Goal: Task Accomplishment & Management: Manage account settings

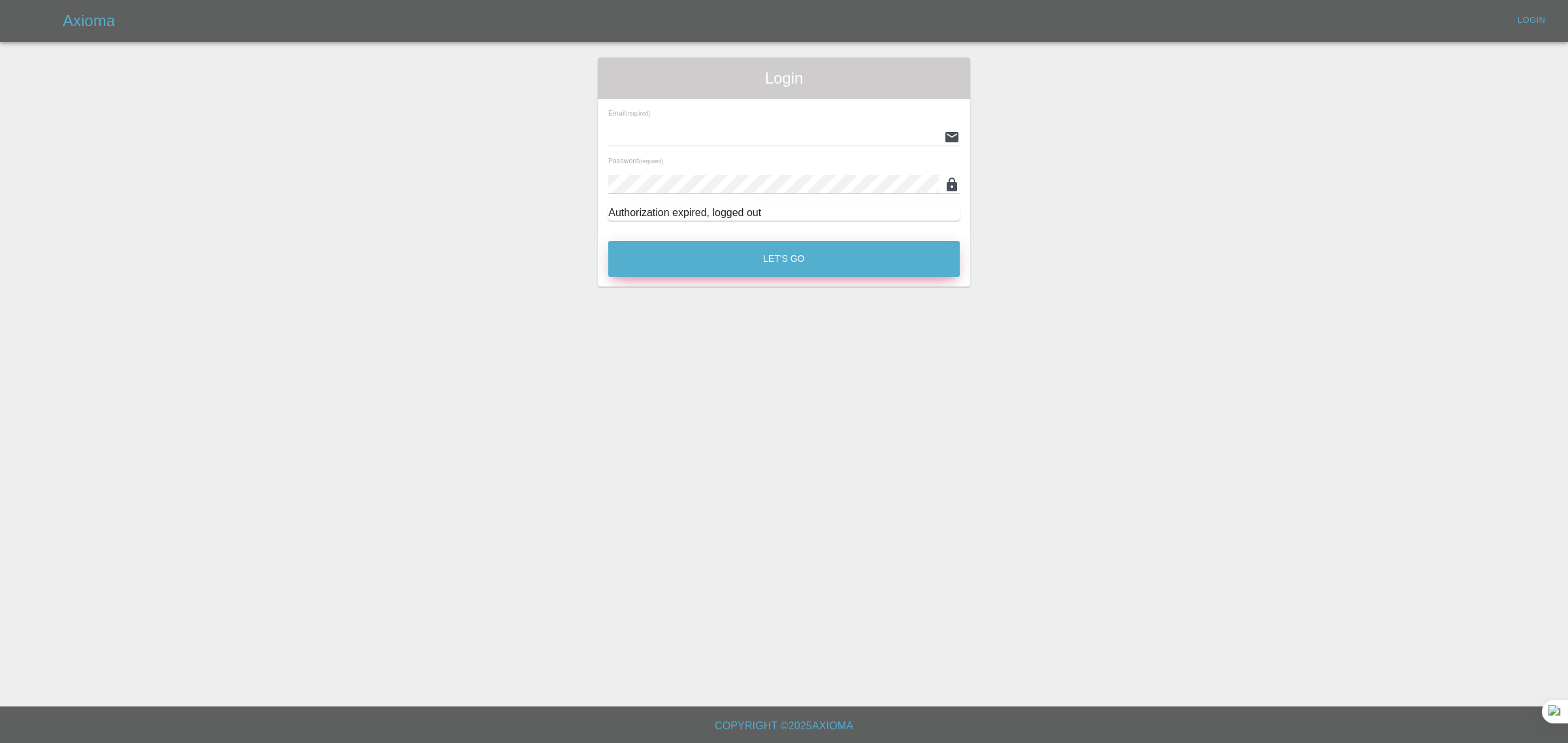
type input "[EMAIL_ADDRESS][DOMAIN_NAME]"
click at [780, 249] on button "Let's Go" at bounding box center [784, 259] width 351 height 36
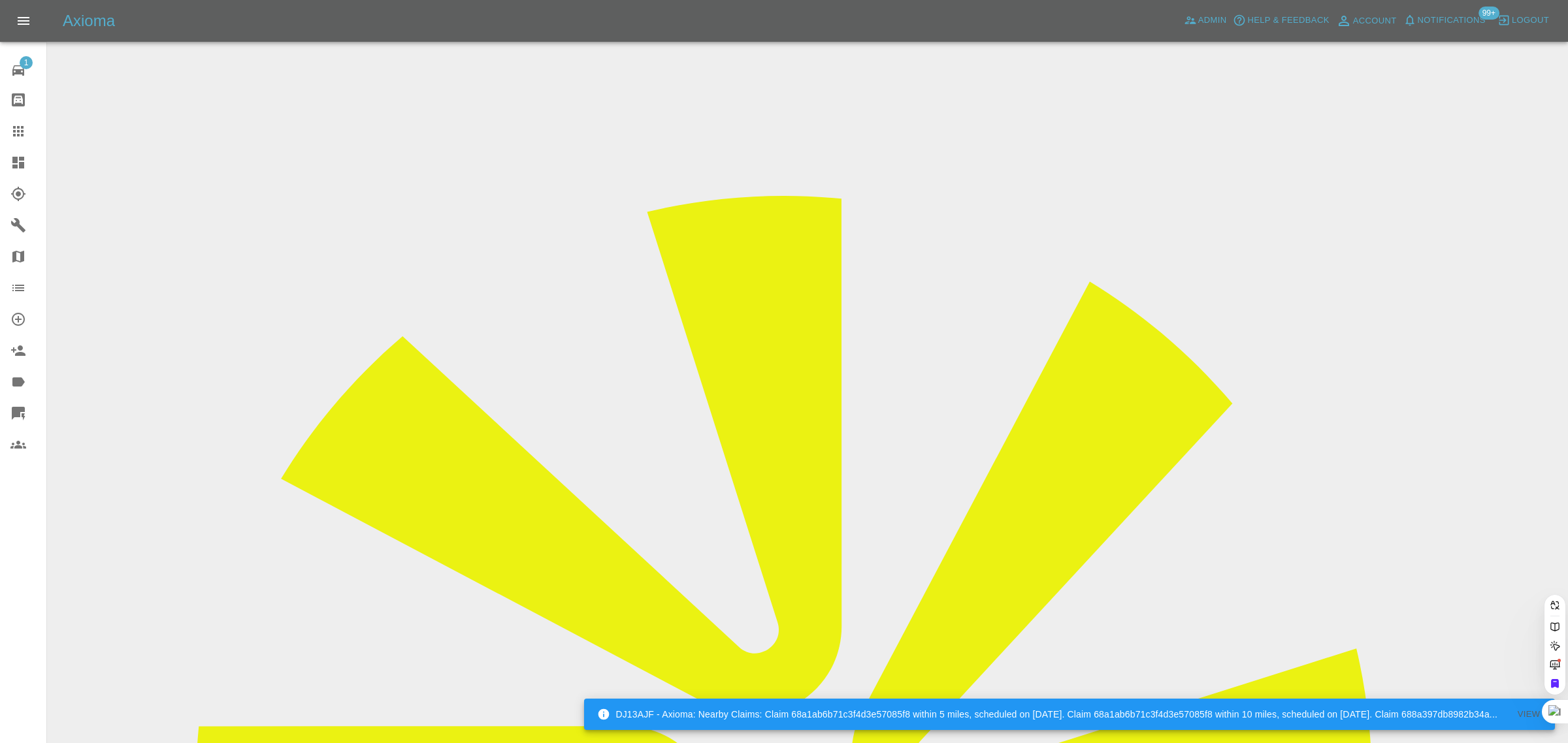
click at [14, 129] on icon at bounding box center [19, 131] width 16 height 16
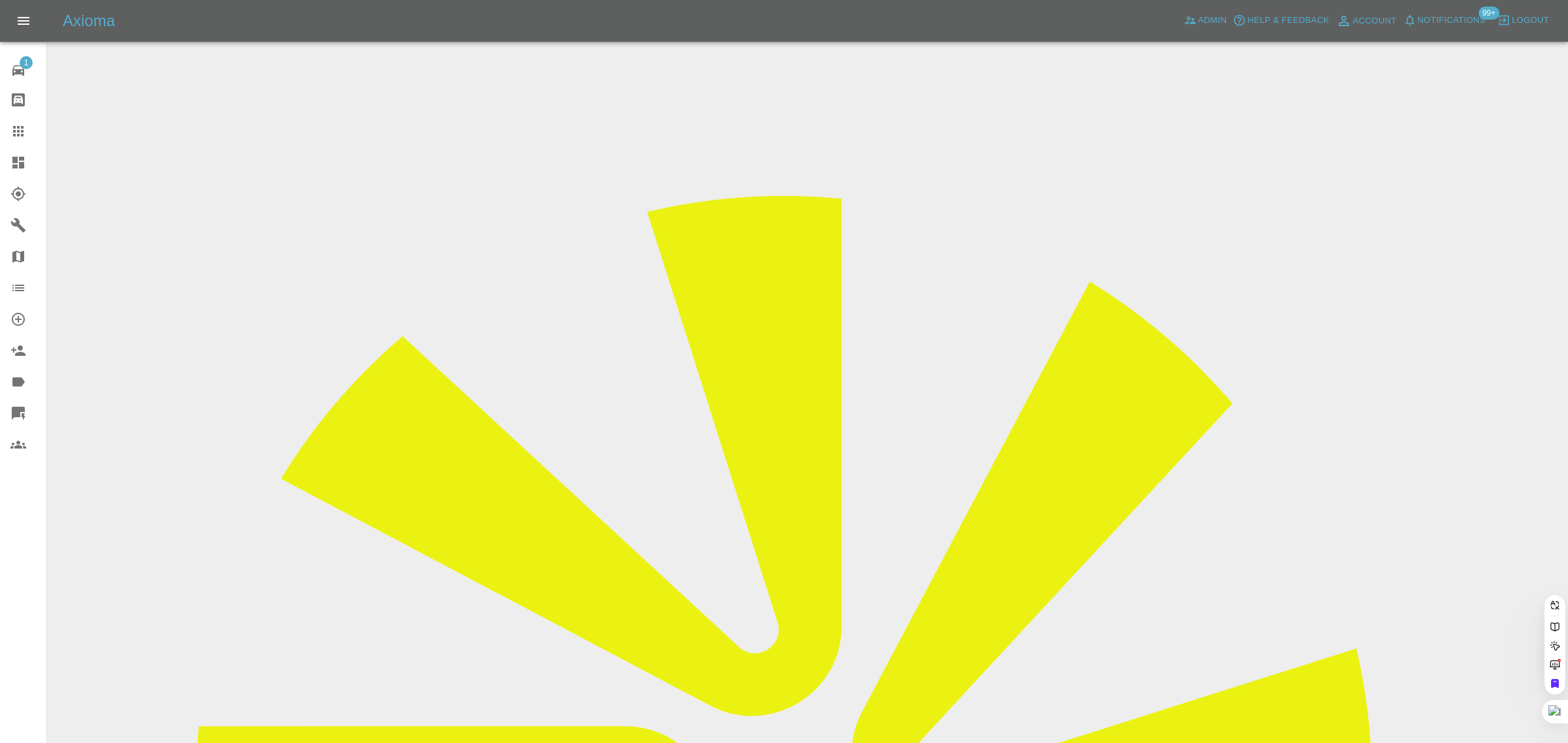
paste input "lamjm60@aol.com"
type input "lamjm60@aol.com"
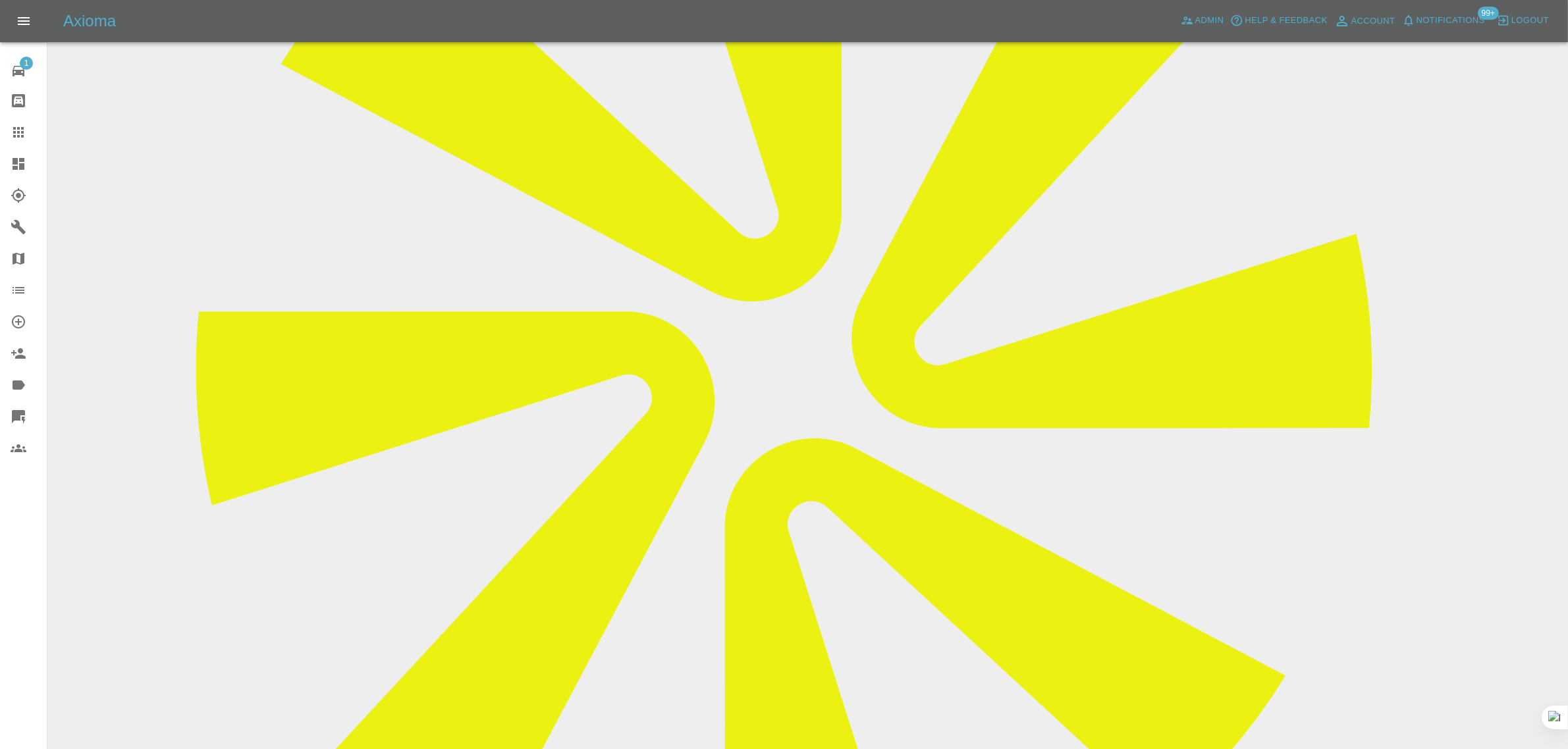
scroll to position [741, 0]
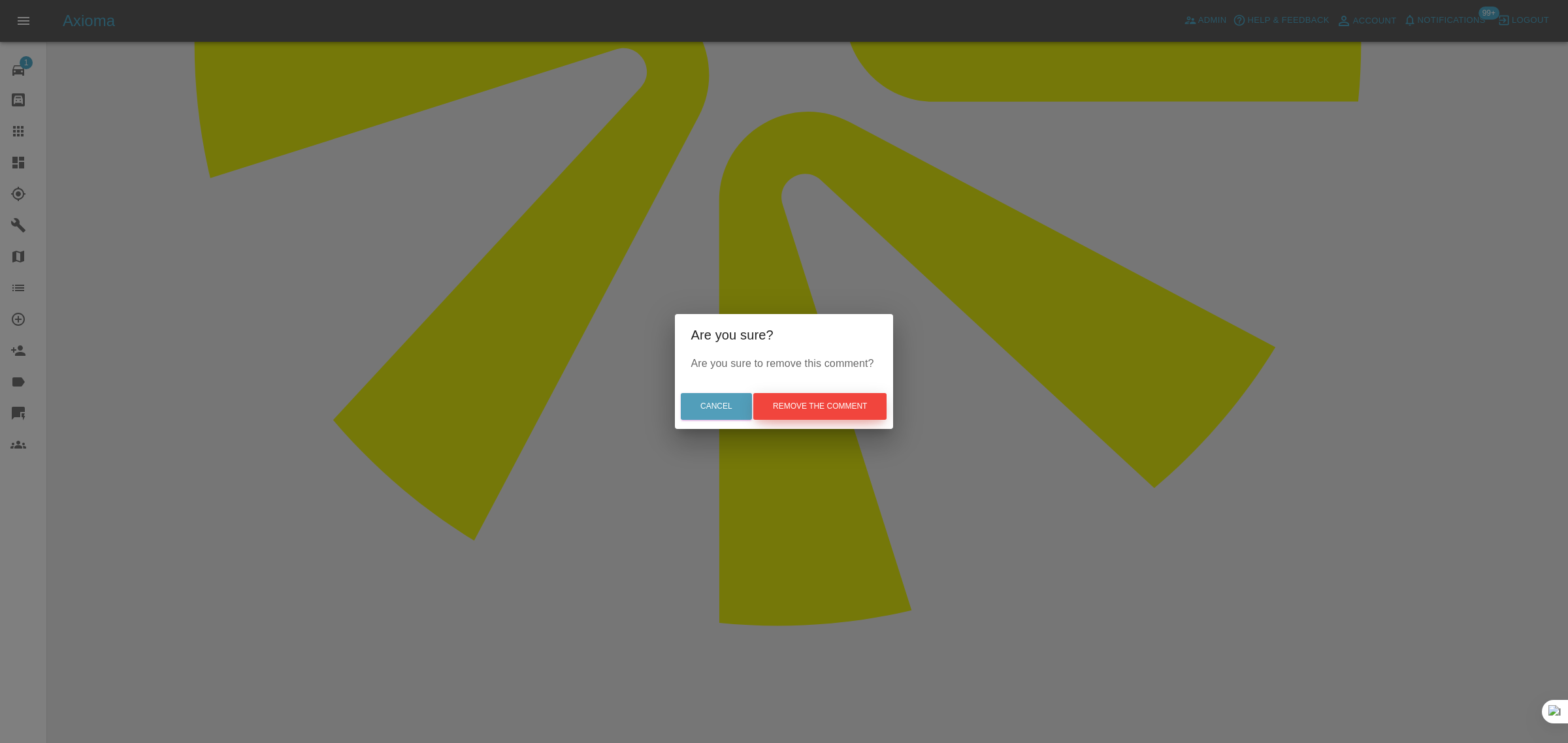
click at [835, 416] on button "Remove the comment" at bounding box center [820, 406] width 133 height 26
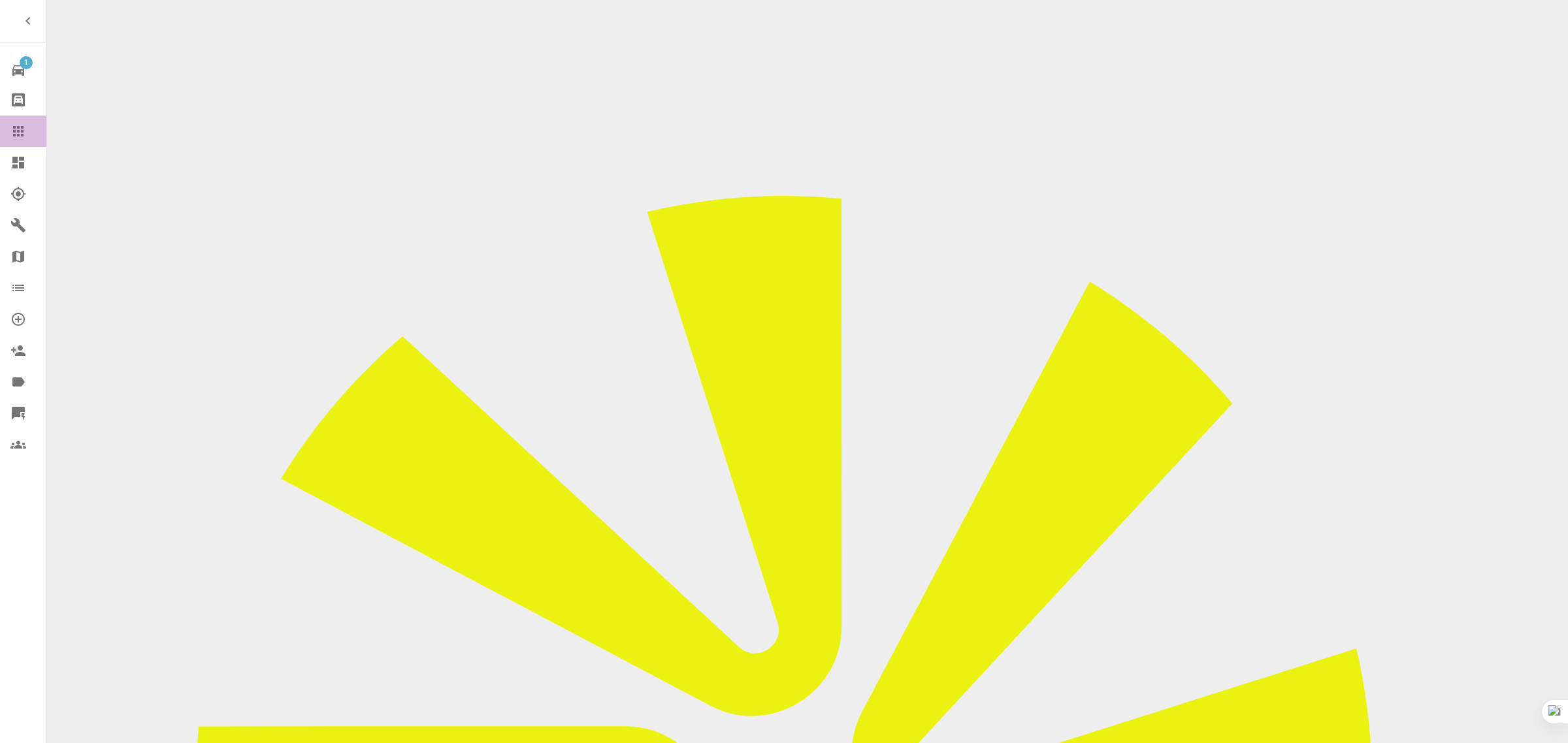
click at [12, 134] on icon at bounding box center [19, 131] width 16 height 16
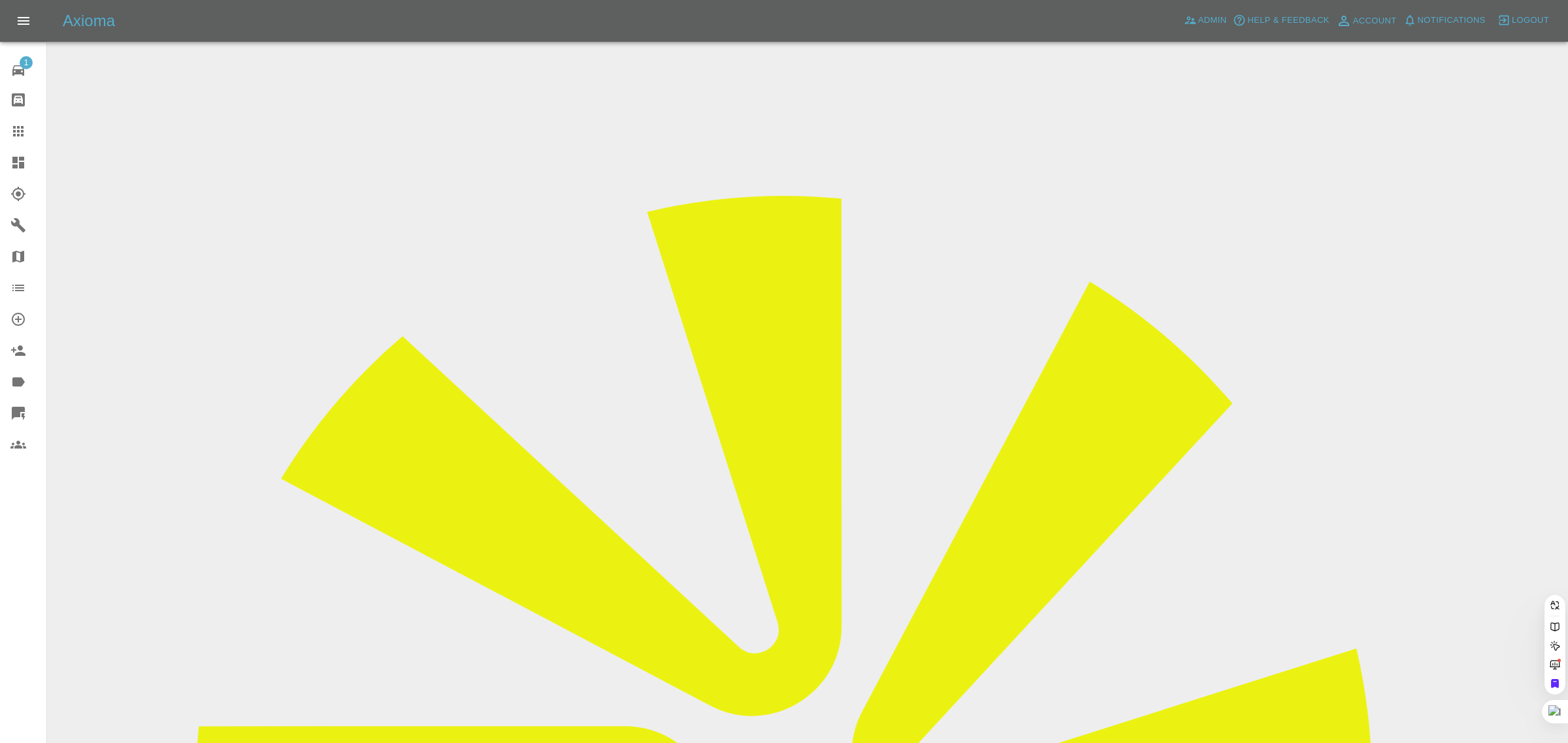
drag, startPoint x: 536, startPoint y: 407, endPoint x: 575, endPoint y: 412, distance: 39.3
paste input "me@andreipopovici.co.uk"
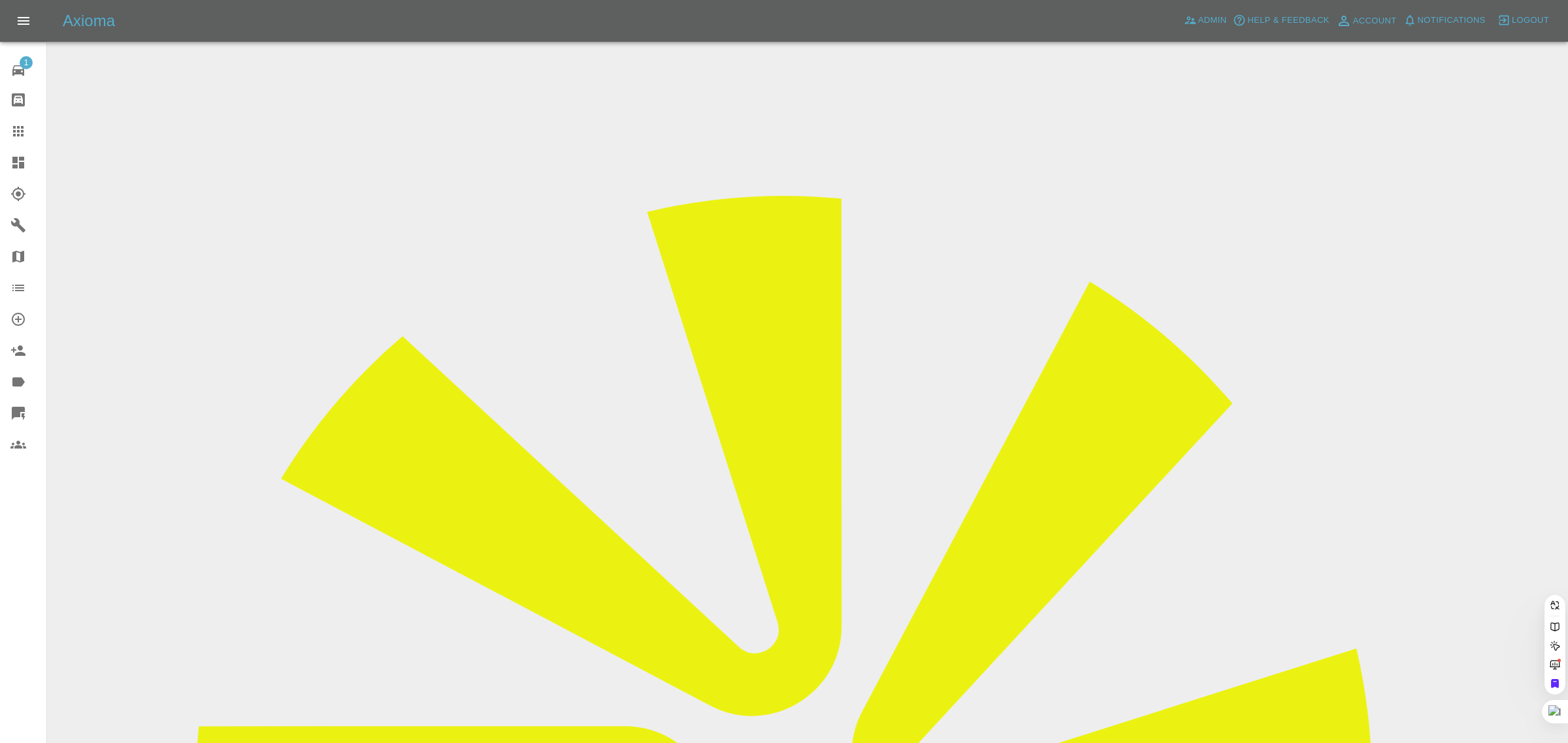
type input "me@andreipopovici.co.uk"
click at [11, 586] on div "1 Repair home Bodyshop home Claims Dashboard Explorer Garages Map Organization …" at bounding box center [23, 372] width 47 height 743
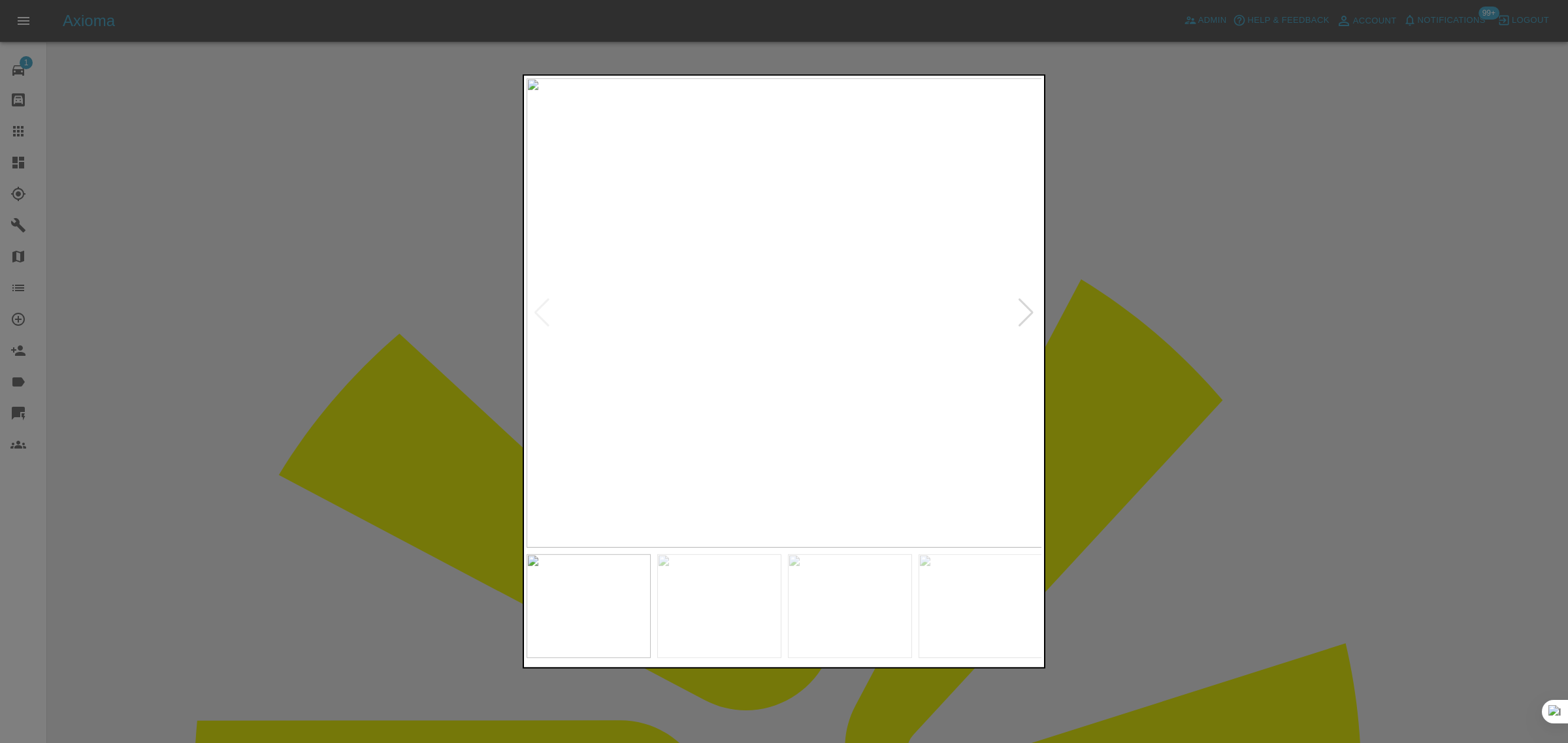
click at [1257, 403] on div at bounding box center [784, 372] width 1568 height 743
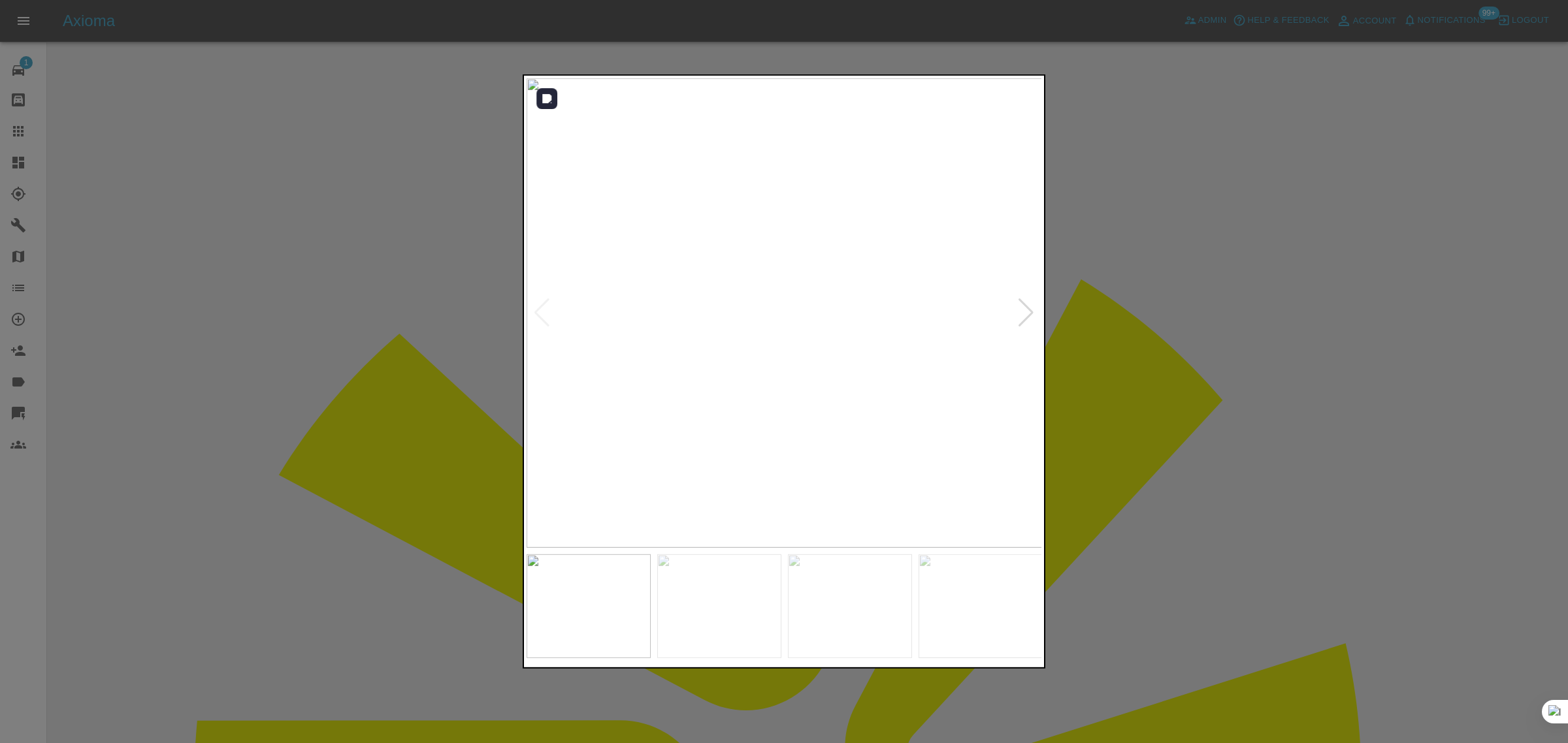
click at [1031, 315] on div at bounding box center [1026, 312] width 18 height 28
click at [1031, 314] on div at bounding box center [1026, 312] width 18 height 28
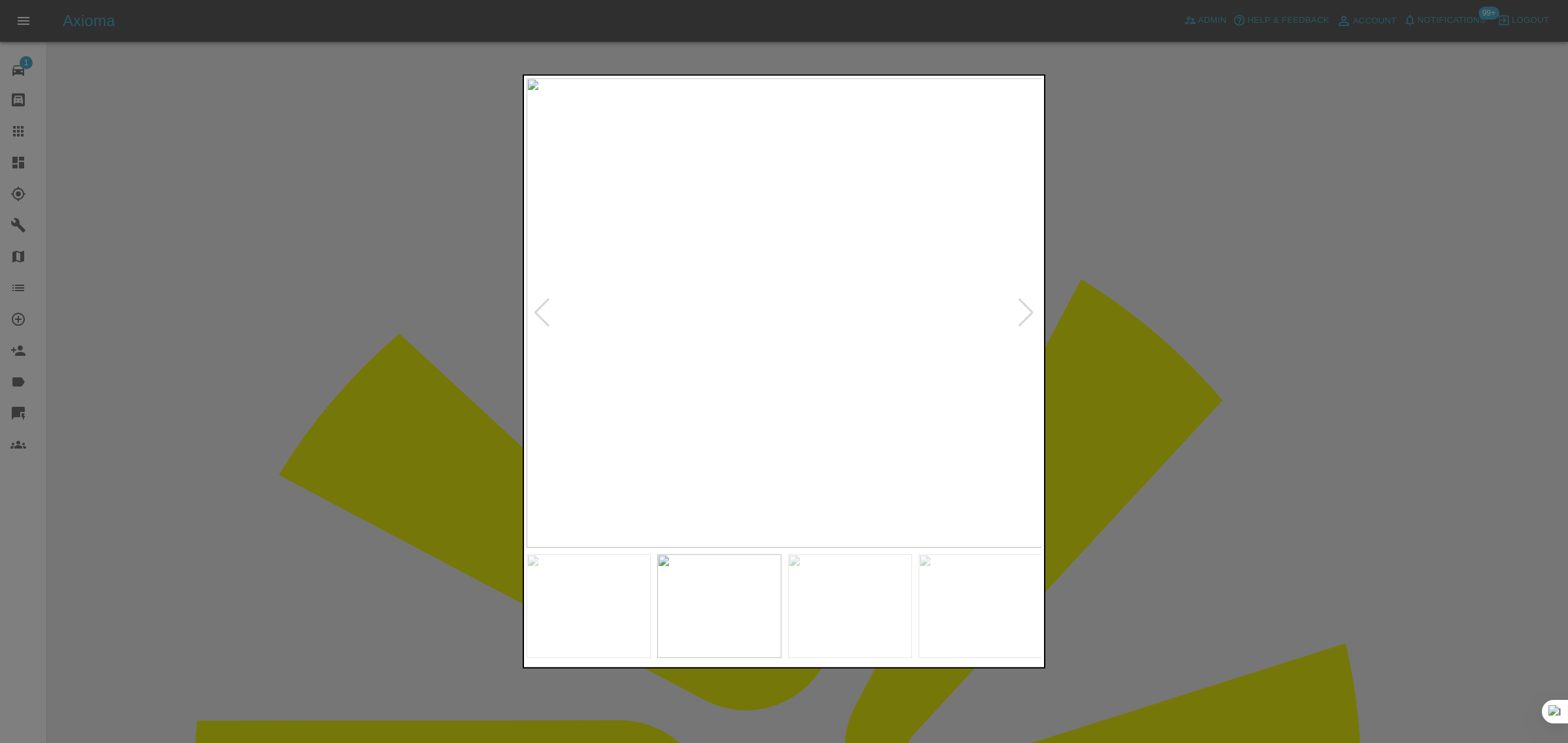
click at [1031, 314] on div at bounding box center [1026, 312] width 18 height 28
click at [1031, 314] on img at bounding box center [784, 313] width 516 height 469
click at [1123, 349] on div at bounding box center [784, 372] width 1568 height 743
